Goal: Entertainment & Leisure: Consume media (video, audio)

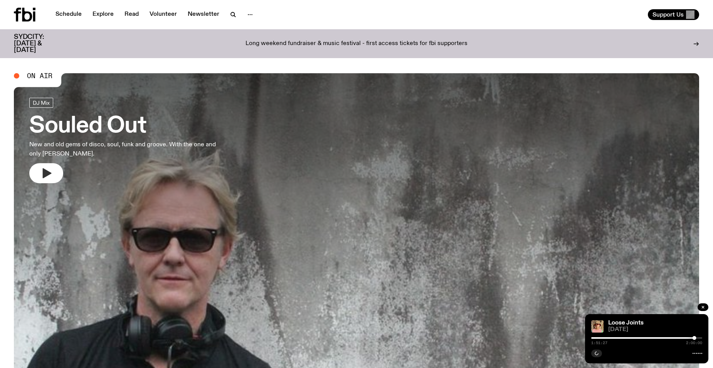
click at [49, 178] on icon "button" at bounding box center [46, 173] width 12 height 12
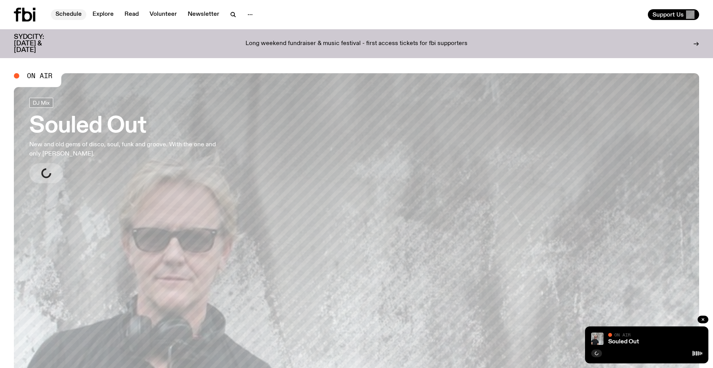
click at [65, 13] on link "Schedule" at bounding box center [68, 14] width 35 height 11
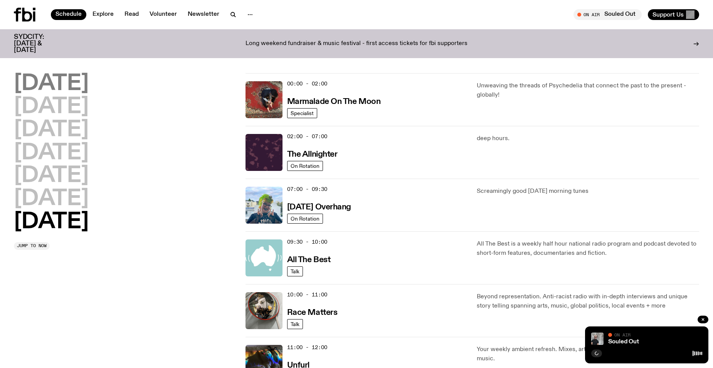
click at [49, 83] on h2 "[DATE]" at bounding box center [51, 84] width 75 height 22
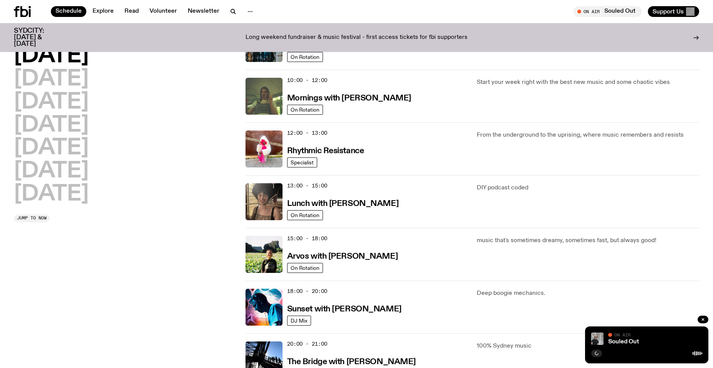
scroll to position [253, 0]
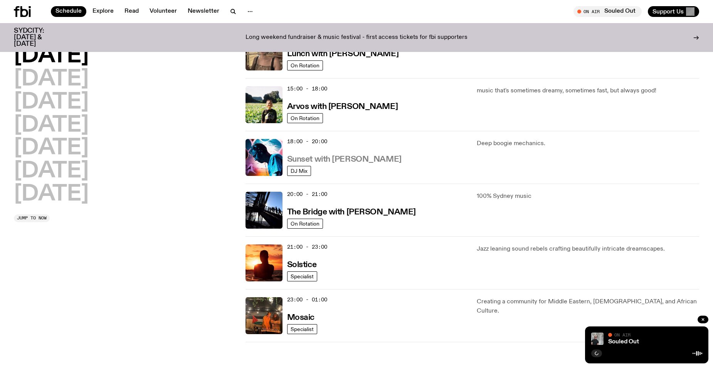
click at [342, 161] on h3 "Sunset with [PERSON_NAME]" at bounding box center [344, 160] width 114 height 8
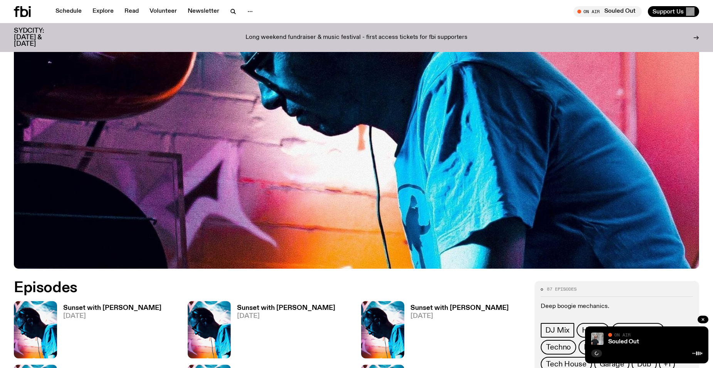
scroll to position [226, 0]
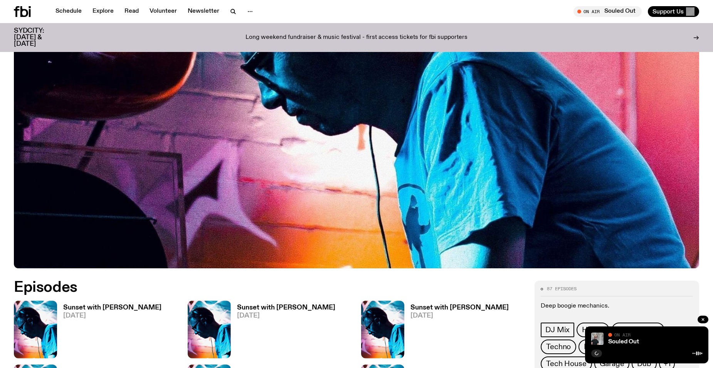
click at [110, 308] on h3 "Sunset with [PERSON_NAME]" at bounding box center [112, 308] width 98 height 7
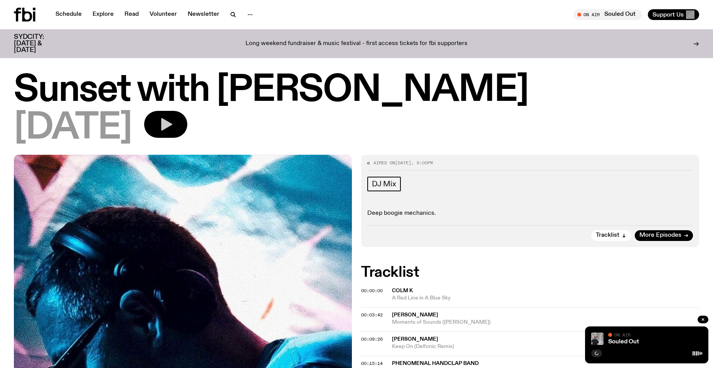
click at [173, 130] on icon "button" at bounding box center [165, 124] width 15 height 15
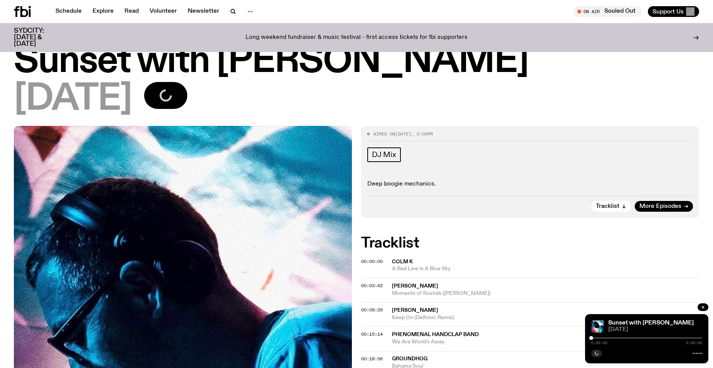
scroll to position [39, 0]
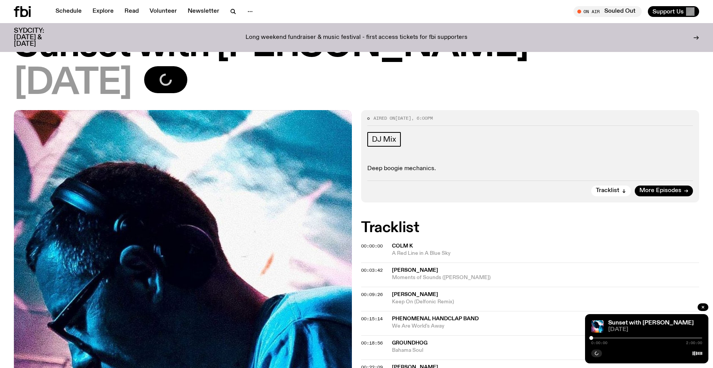
click at [594, 338] on div at bounding box center [646, 338] width 111 height 2
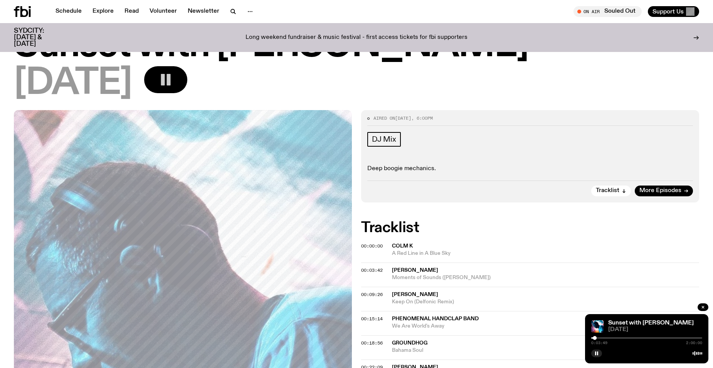
click at [601, 337] on div at bounding box center [646, 338] width 111 height 2
click at [598, 338] on div at bounding box center [545, 338] width 111 height 2
click at [597, 339] on div at bounding box center [598, 338] width 4 height 4
click at [595, 338] on div at bounding box center [595, 338] width 4 height 4
click at [630, 338] on div at bounding box center [646, 338] width 111 height 2
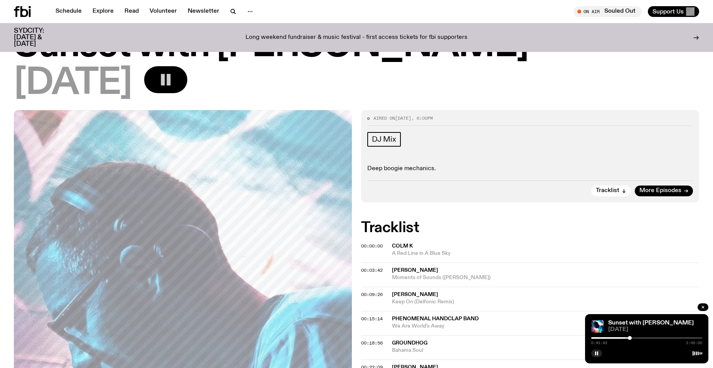
click at [625, 337] on div at bounding box center [574, 338] width 111 height 2
click at [622, 339] on div at bounding box center [569, 338] width 111 height 2
click at [596, 353] on rect "button" at bounding box center [595, 354] width 1 height 4
